Goal: Check status: Check status

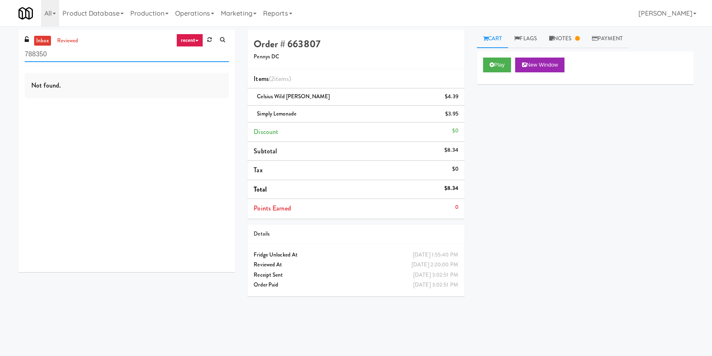
click at [125, 59] on input "788350" at bounding box center [127, 54] width 204 height 15
paste input "Laurel (Right)"
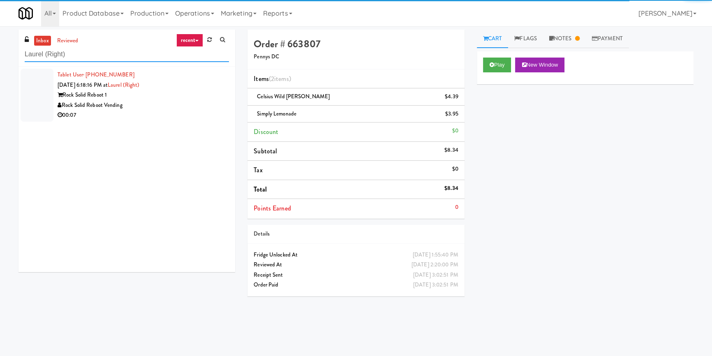
type input "Laurel (Right)"
click at [182, 103] on div "Rock Solid Reboot Vending" at bounding box center [143, 105] width 171 height 10
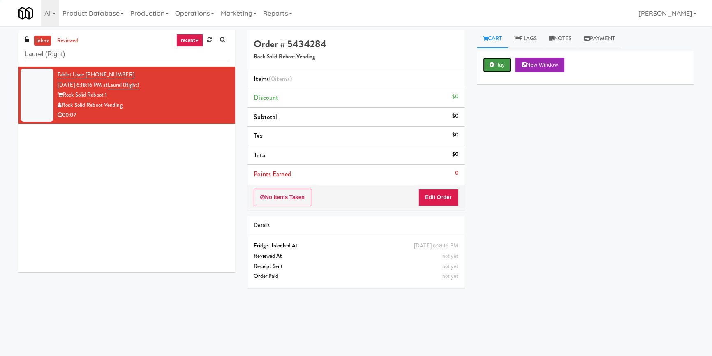
click at [486, 64] on button "Play" at bounding box center [497, 65] width 28 height 15
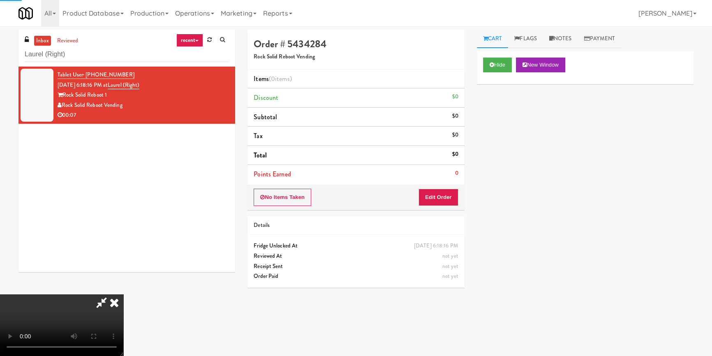
click at [509, 120] on div "Hide New Window Primary Flag Clear Flag if unable to determine what was taken o…" at bounding box center [585, 205] width 217 height 308
click at [441, 191] on button "Edit Order" at bounding box center [438, 197] width 40 height 17
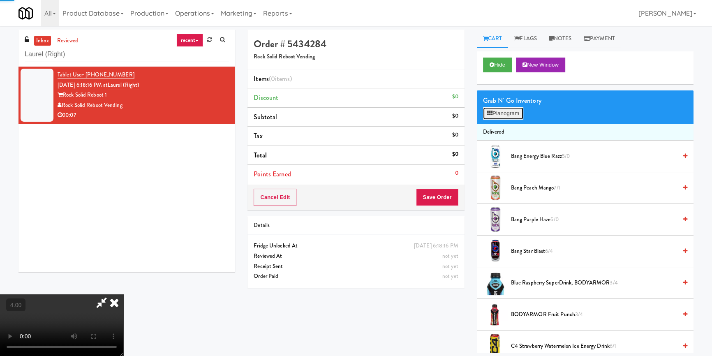
click at [496, 110] on button "Planogram" at bounding box center [503, 113] width 40 height 12
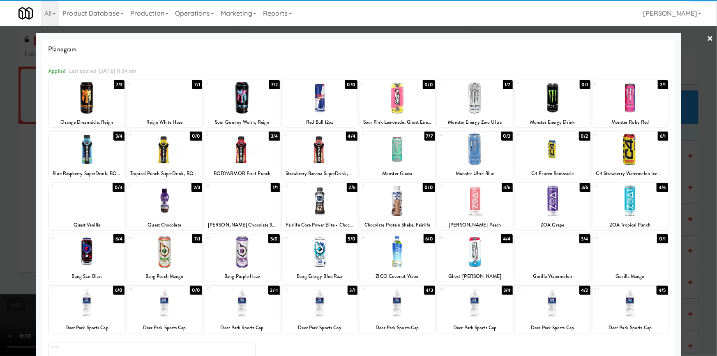
click at [322, 100] on div at bounding box center [320, 98] width 76 height 32
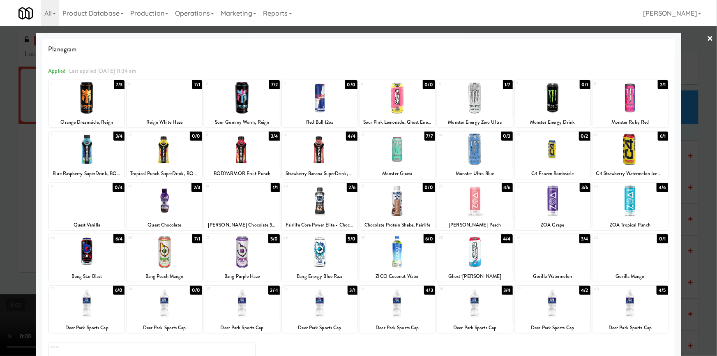
click at [0, 173] on div at bounding box center [358, 178] width 717 height 356
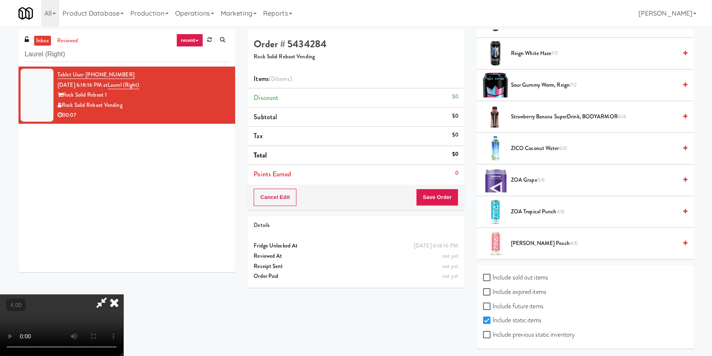
click at [500, 274] on label "Include sold out items" at bounding box center [515, 277] width 65 height 12
click at [492, 274] on input "Include sold out items" at bounding box center [487, 277] width 9 height 7
checkbox input "true"
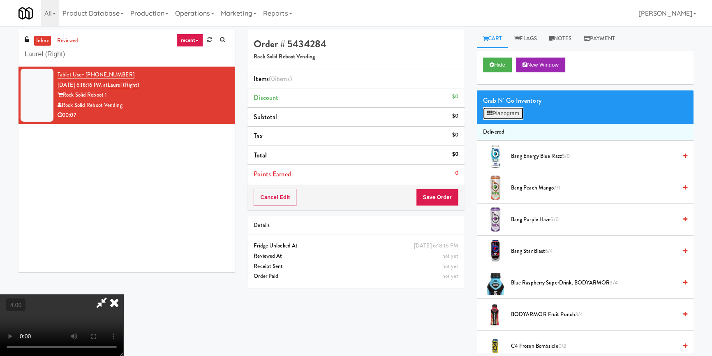
click at [505, 107] on button "Planogram" at bounding box center [503, 113] width 40 height 12
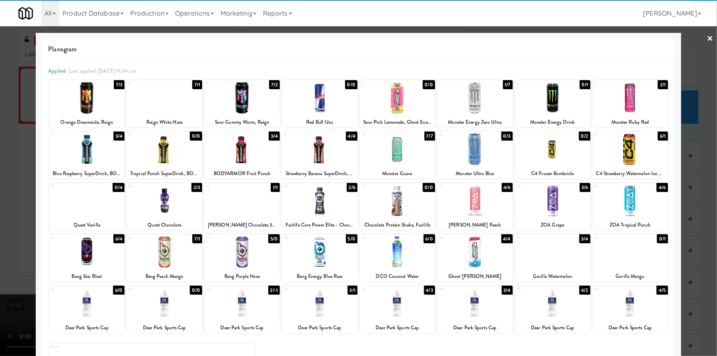
click at [310, 100] on div at bounding box center [320, 98] width 76 height 32
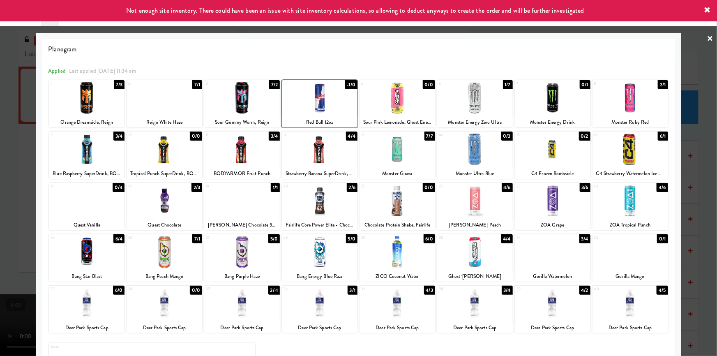
click at [0, 151] on div at bounding box center [358, 178] width 717 height 356
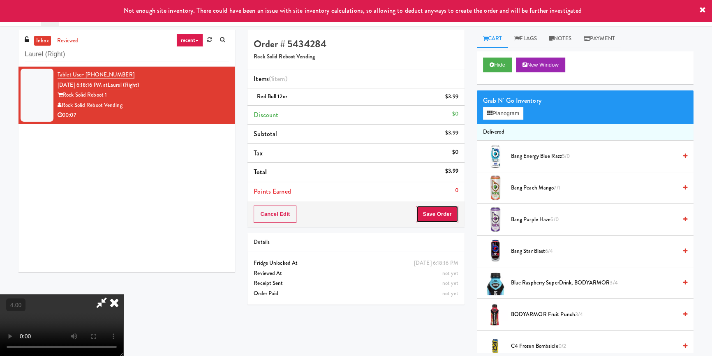
click at [450, 214] on button "Save Order" at bounding box center [437, 213] width 42 height 17
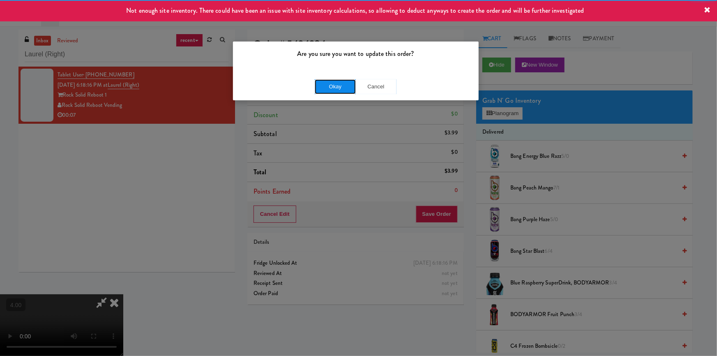
click at [339, 82] on button "Okay" at bounding box center [335, 86] width 41 height 15
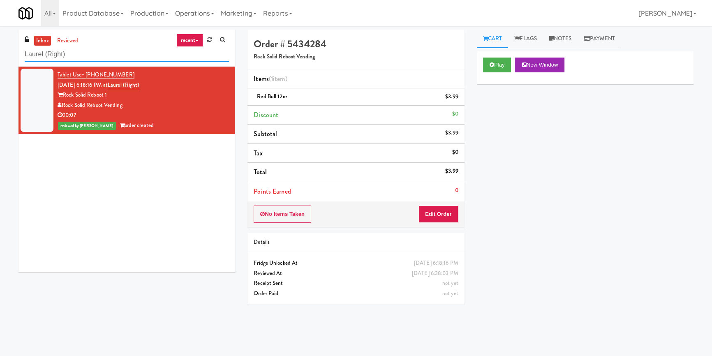
click at [121, 53] on input "Laurel (Right)" at bounding box center [127, 54] width 204 height 15
paste input "Crystal Flats - Cooler #2"
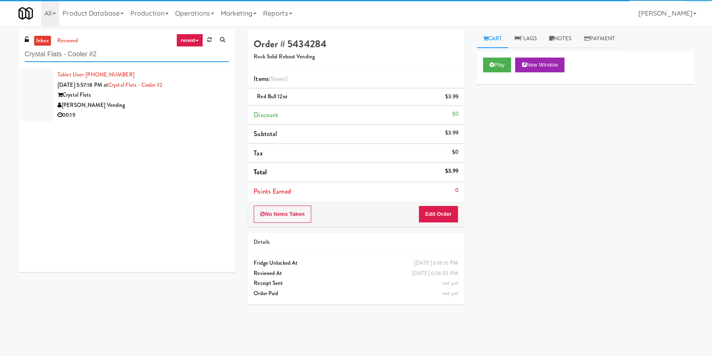
type input "Crystal Flats - Cooler #2"
click at [193, 106] on div "[PERSON_NAME] Vending" at bounding box center [143, 105] width 171 height 10
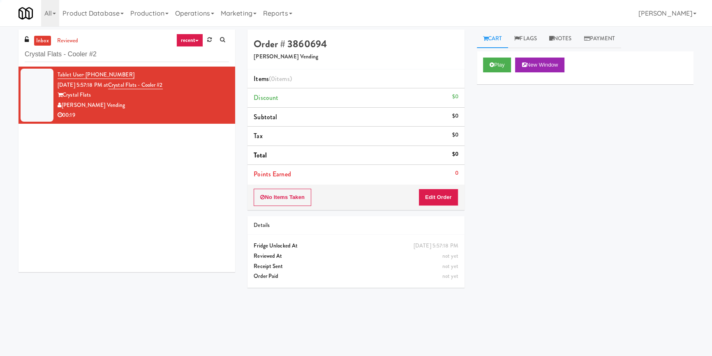
click at [514, 68] on div "Play New Window" at bounding box center [585, 65] width 204 height 15
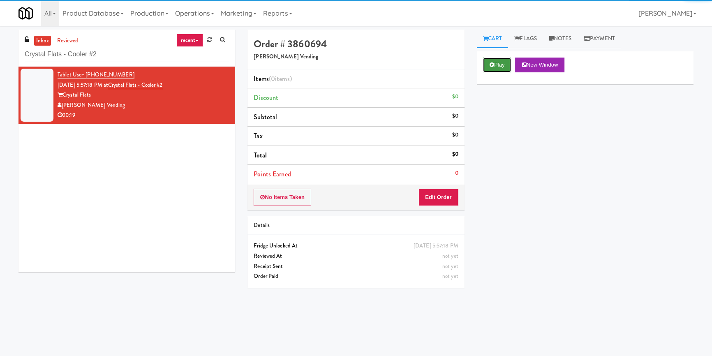
click at [493, 68] on button "Play" at bounding box center [497, 65] width 28 height 15
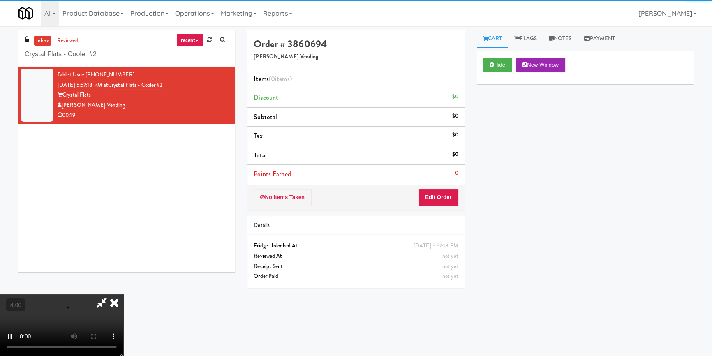
click at [505, 132] on div "Hide New Window Primary Flag Clear Flag if unable to determine what was taken o…" at bounding box center [585, 205] width 217 height 308
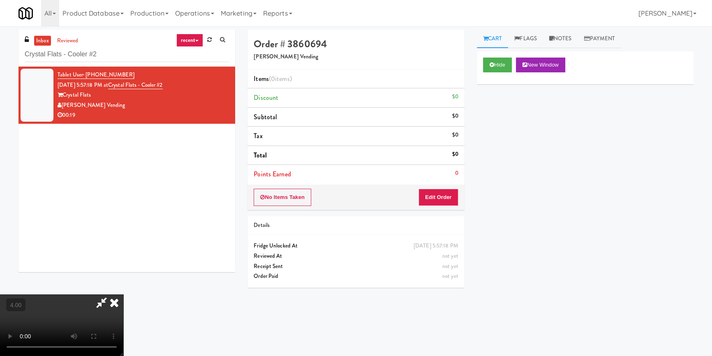
click at [504, 159] on div "Hide New Window Primary Flag Clear Flag if unable to determine what was taken o…" at bounding box center [585, 205] width 217 height 308
click at [123, 294] on video at bounding box center [61, 325] width 123 height 62
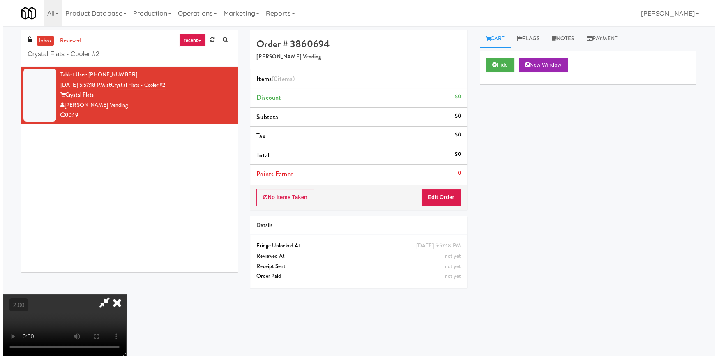
scroll to position [115, 0]
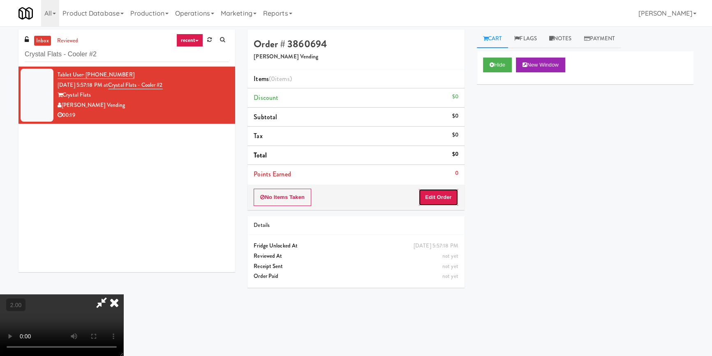
click at [438, 197] on button "Edit Order" at bounding box center [438, 197] width 40 height 17
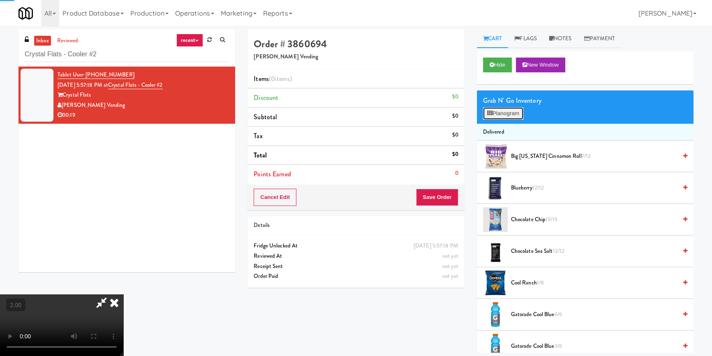
click at [517, 113] on button "Planogram" at bounding box center [503, 113] width 40 height 12
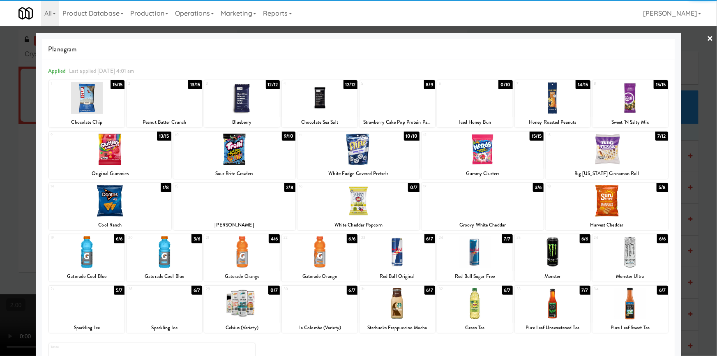
click at [254, 97] on div at bounding box center [242, 98] width 76 height 32
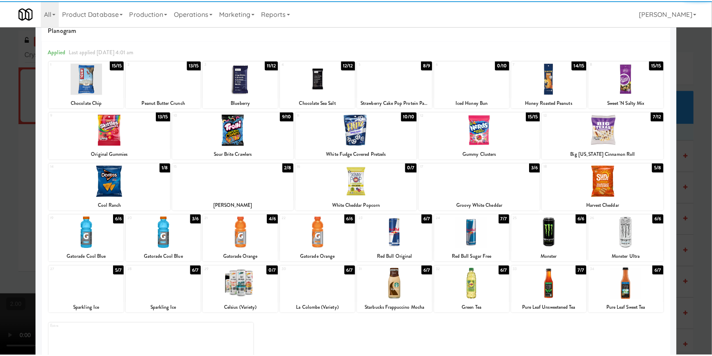
scroll to position [47, 0]
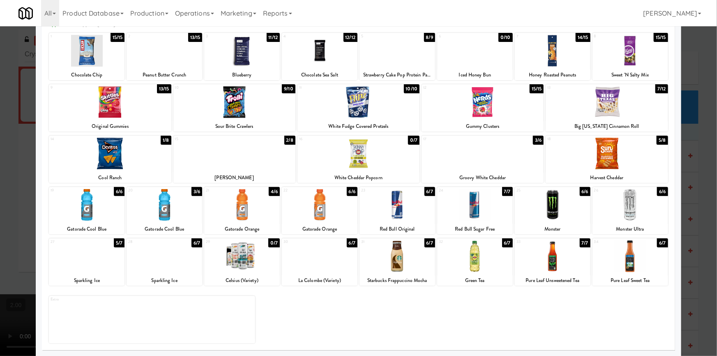
click at [0, 203] on div at bounding box center [358, 178] width 717 height 356
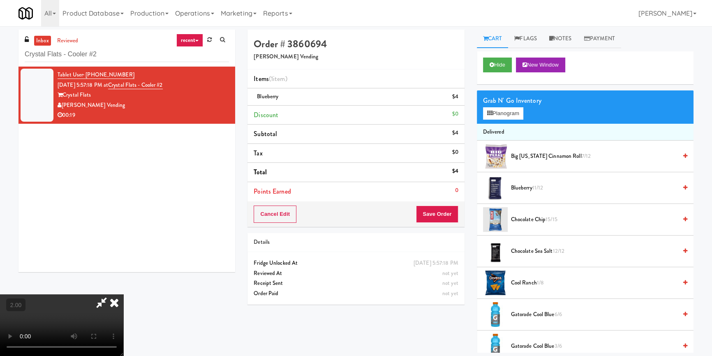
click at [123, 294] on video at bounding box center [61, 325] width 123 height 62
drag, startPoint x: 502, startPoint y: 114, endPoint x: 506, endPoint y: 129, distance: 15.9
click at [502, 114] on button "Planogram" at bounding box center [503, 113] width 40 height 12
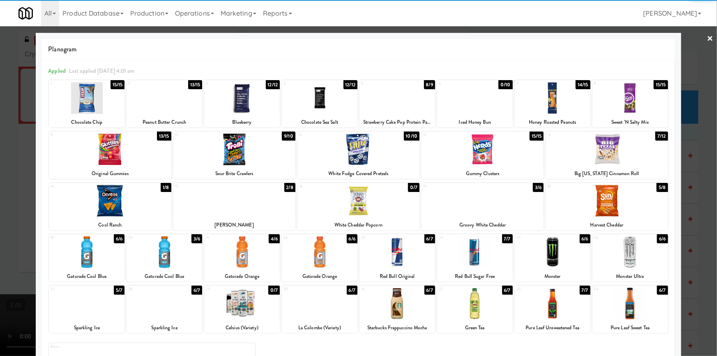
click at [633, 303] on div at bounding box center [630, 304] width 76 height 32
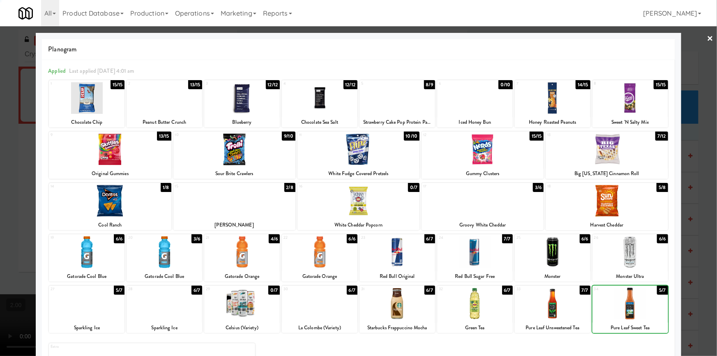
click at [708, 256] on div at bounding box center [358, 178] width 717 height 356
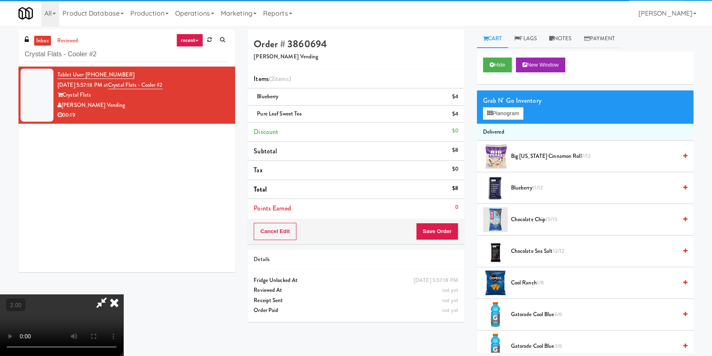
click at [445, 219] on div "Cancel Edit Save Order" at bounding box center [355, 231] width 217 height 25
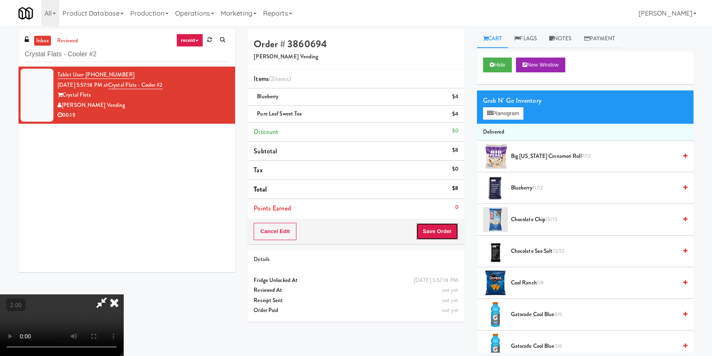
click at [444, 235] on button "Save Order" at bounding box center [437, 231] width 42 height 17
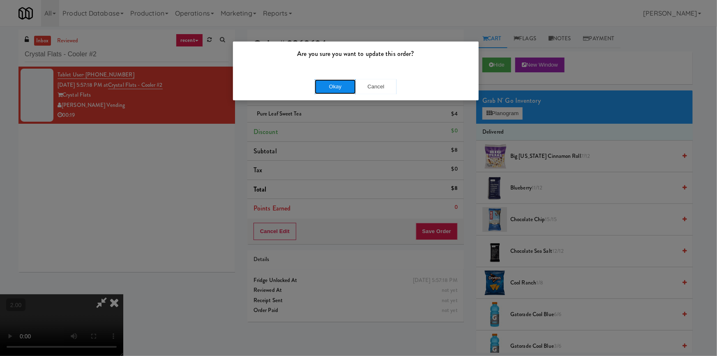
click at [333, 86] on button "Okay" at bounding box center [335, 86] width 41 height 15
